Goal: Task Accomplishment & Management: Manage account settings

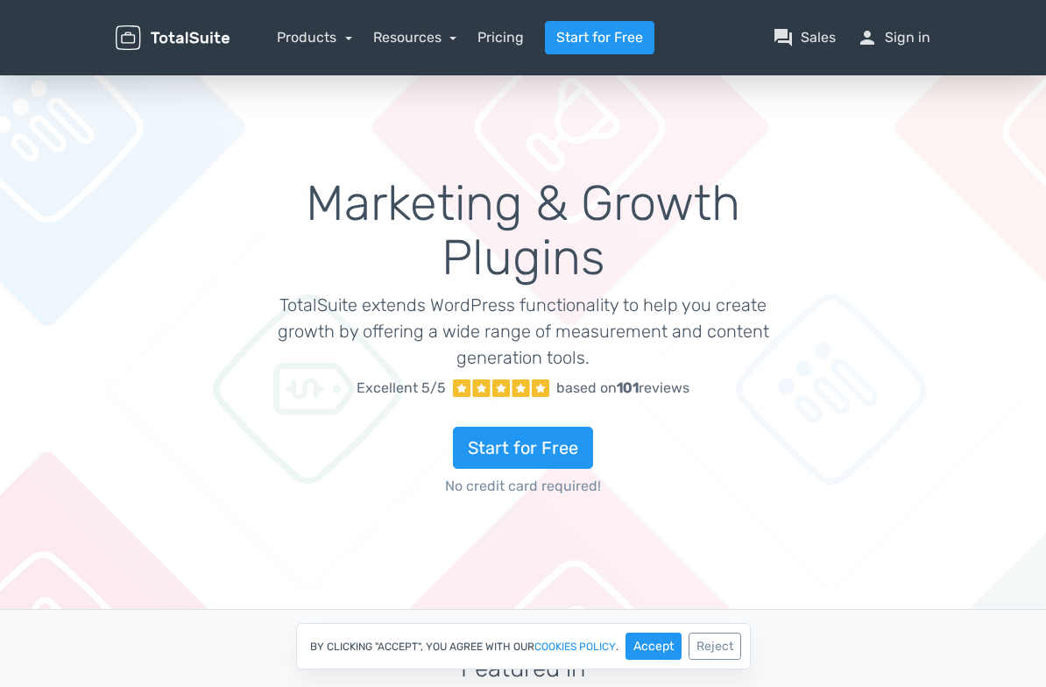
click at [208, 161] on div "Marketing & Growth Plugins TotalSuite extends WordPress functionality to help y…" at bounding box center [523, 340] width 631 height 495
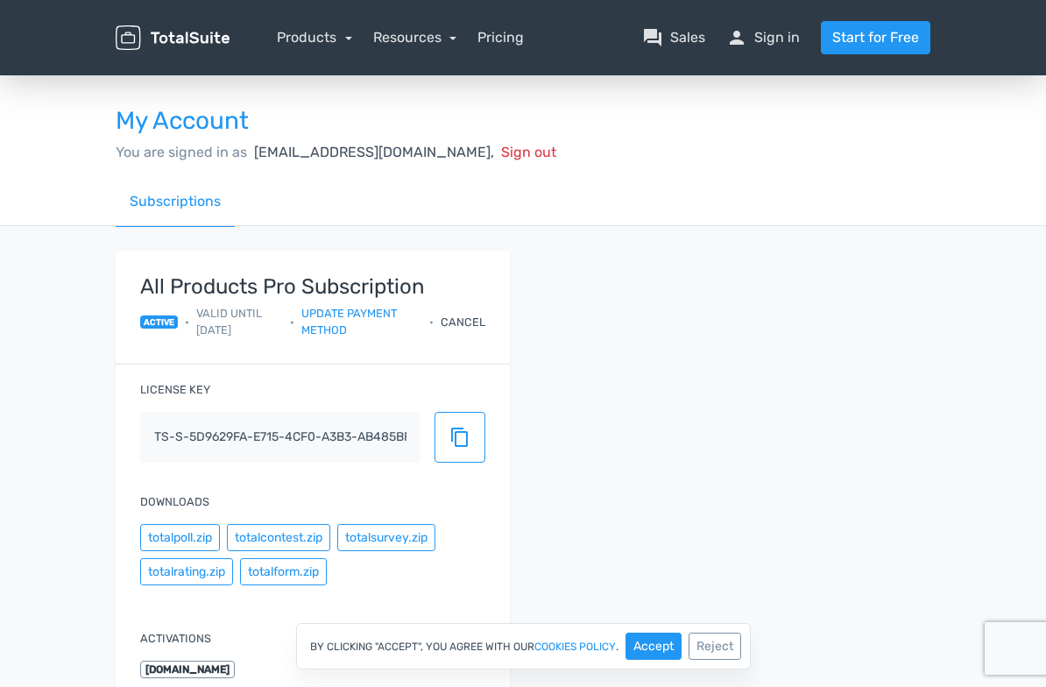
click at [449, 314] on div "Cancel" at bounding box center [463, 322] width 45 height 17
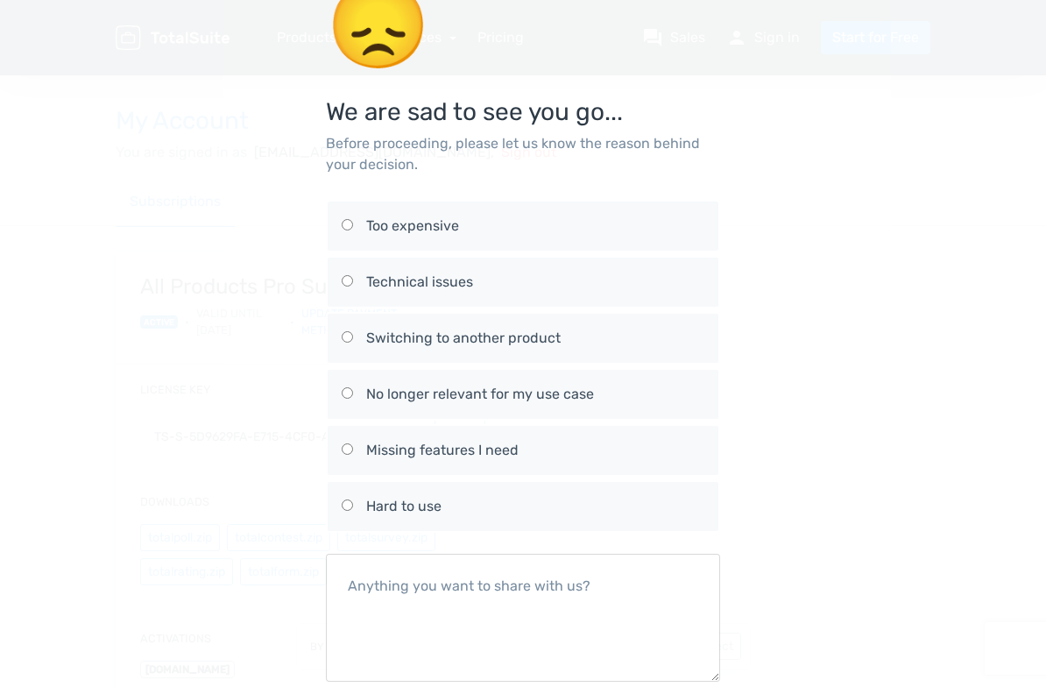
scroll to position [117, 0]
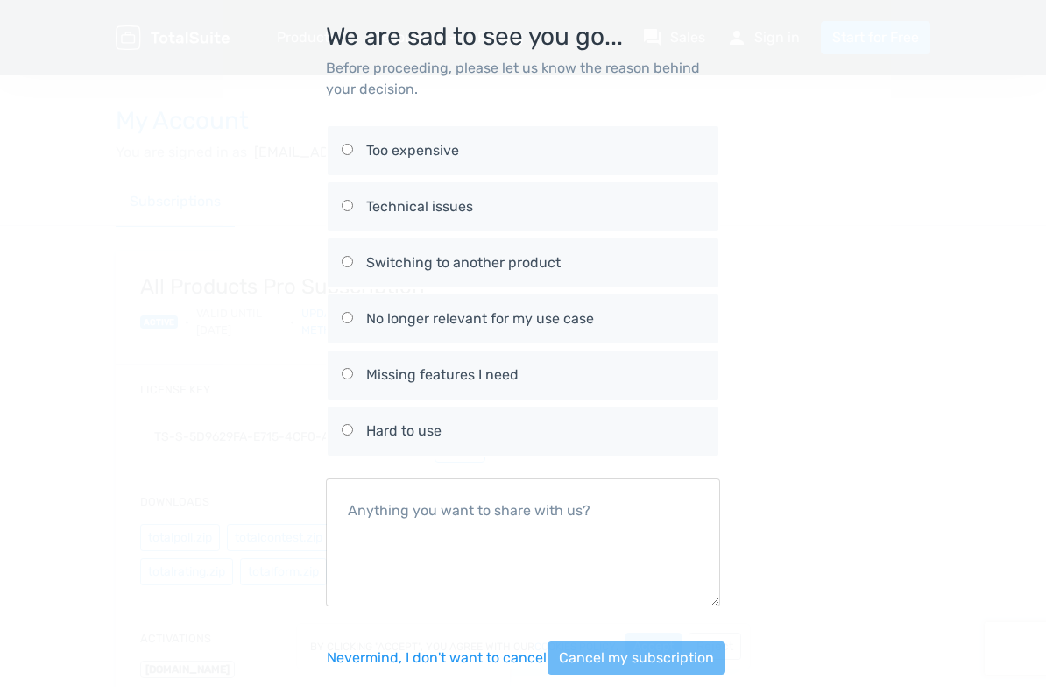
click at [373, 308] on div "No longer relevant for my use case" at bounding box center [535, 318] width 338 height 21
click at [353, 312] on input "No longer relevant for my use case" at bounding box center [347, 317] width 11 height 11
radio input "true"
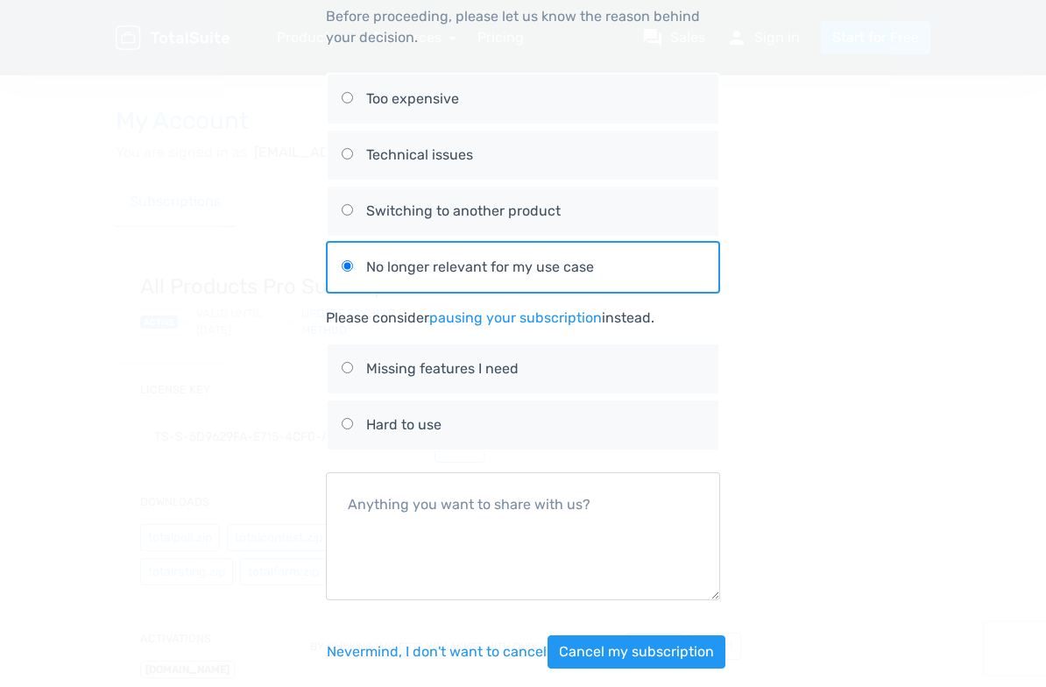
scroll to position [171, 0]
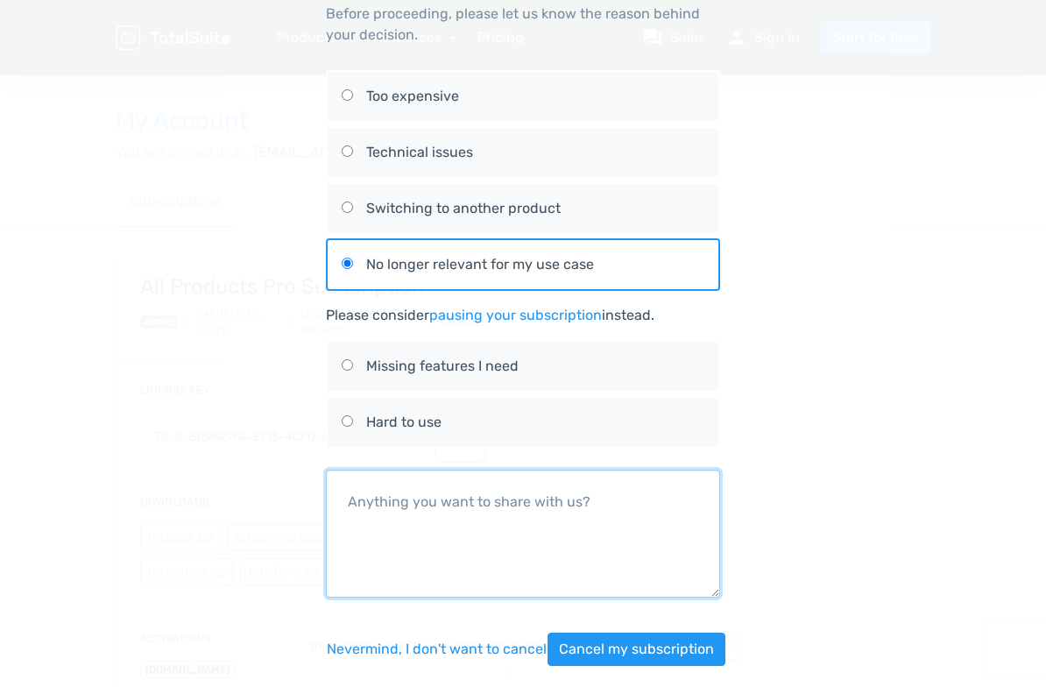
click at [602, 470] on textarea at bounding box center [523, 534] width 394 height 128
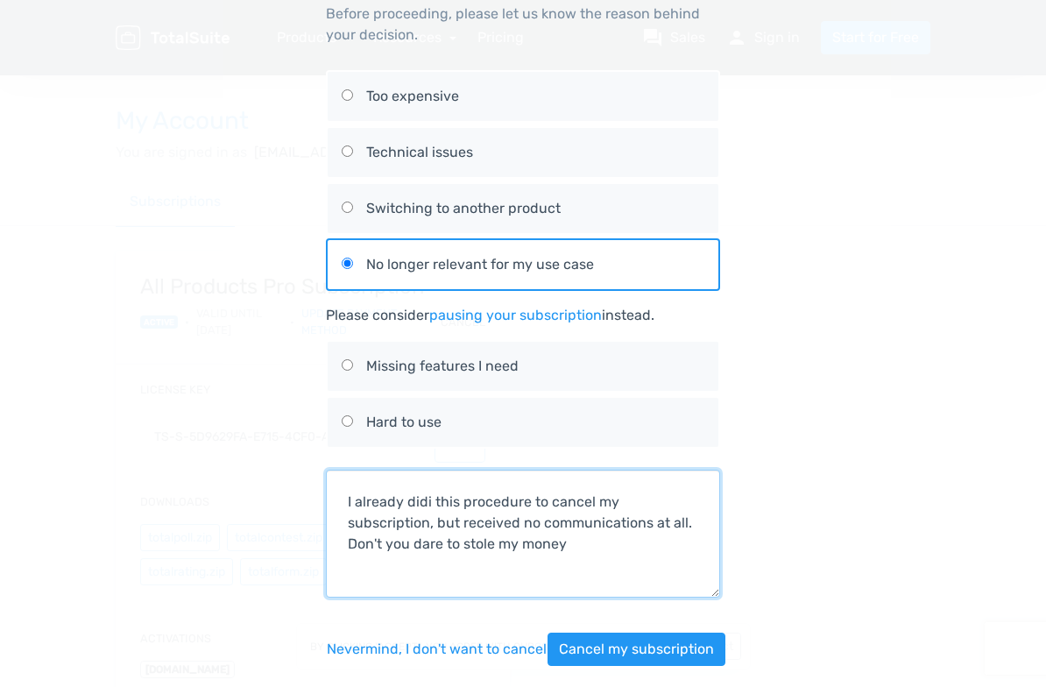
drag, startPoint x: 376, startPoint y: 522, endPoint x: 558, endPoint y: 519, distance: 182.2
click at [535, 506] on textarea "I already didi this procedure to cancel my subscription, but received no commun…" at bounding box center [523, 534] width 394 height 128
type textarea "I already didi this procedure to cancel my subscription, but received no commun…"
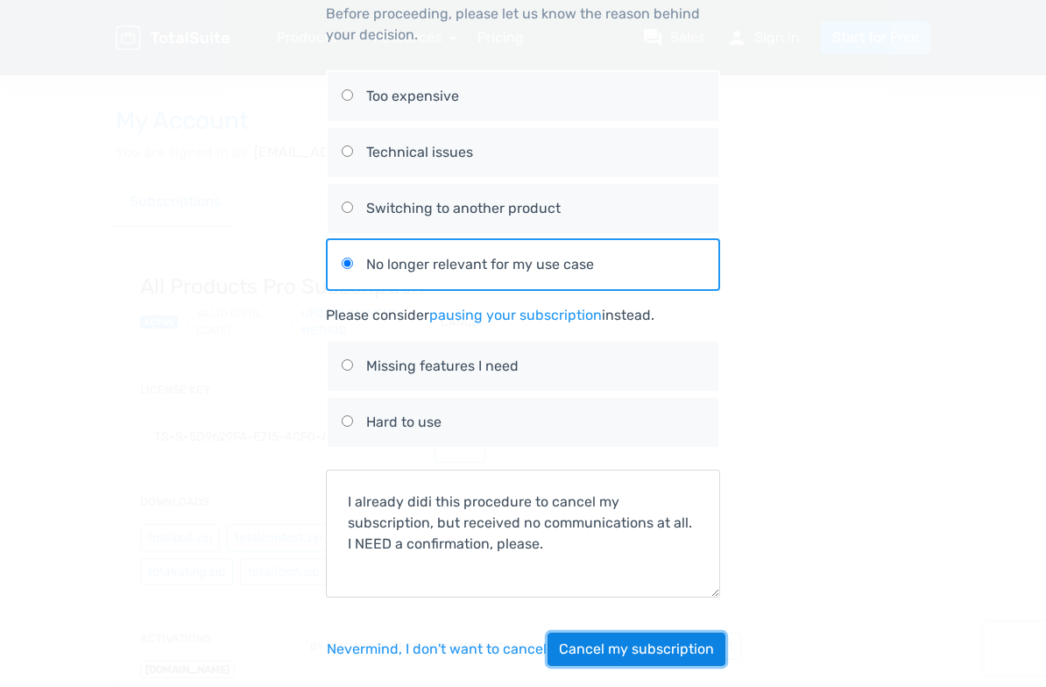
click at [653, 633] on button "Cancel my subscription" at bounding box center [637, 649] width 178 height 33
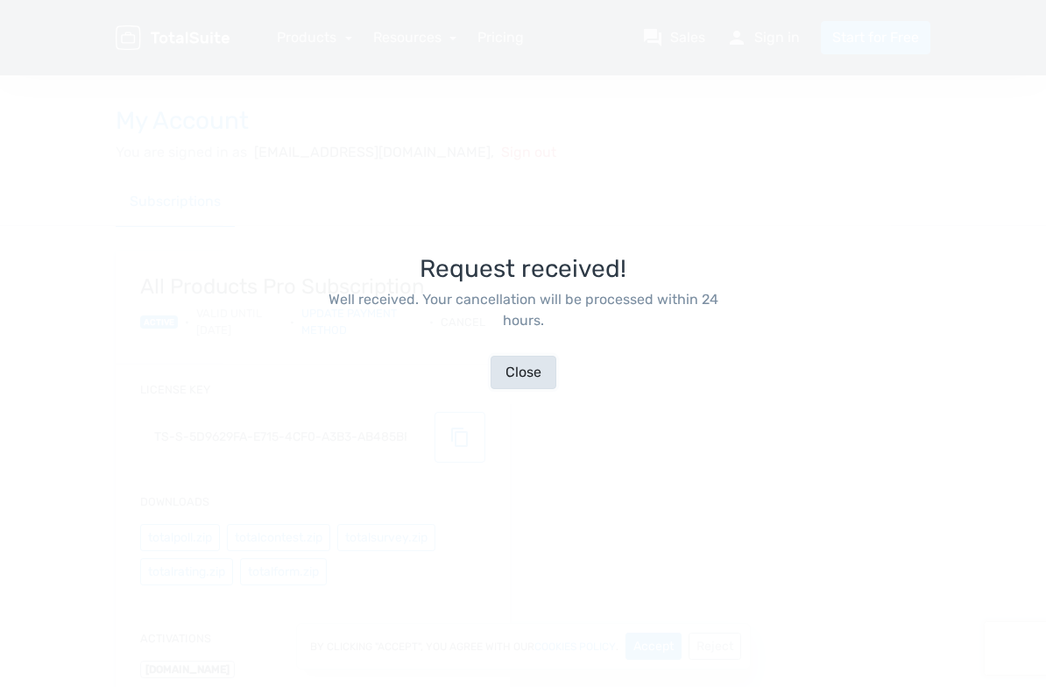
click at [528, 362] on button "Close" at bounding box center [524, 372] width 66 height 33
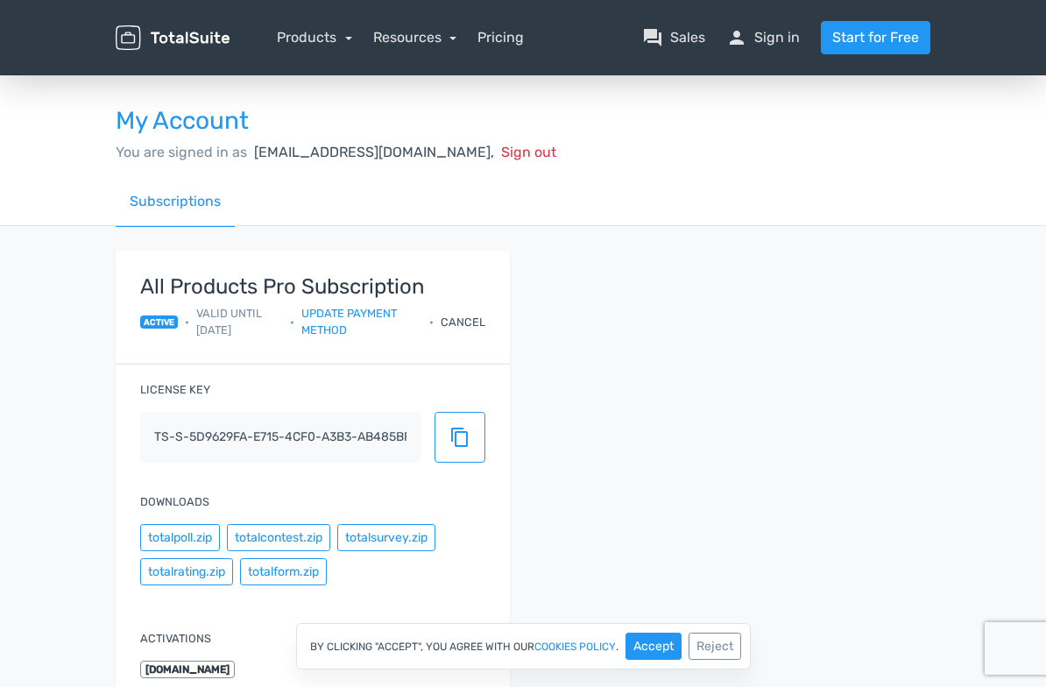
click at [501, 150] on span "Sign out" at bounding box center [528, 152] width 55 height 17
